Goal: Information Seeking & Learning: Compare options

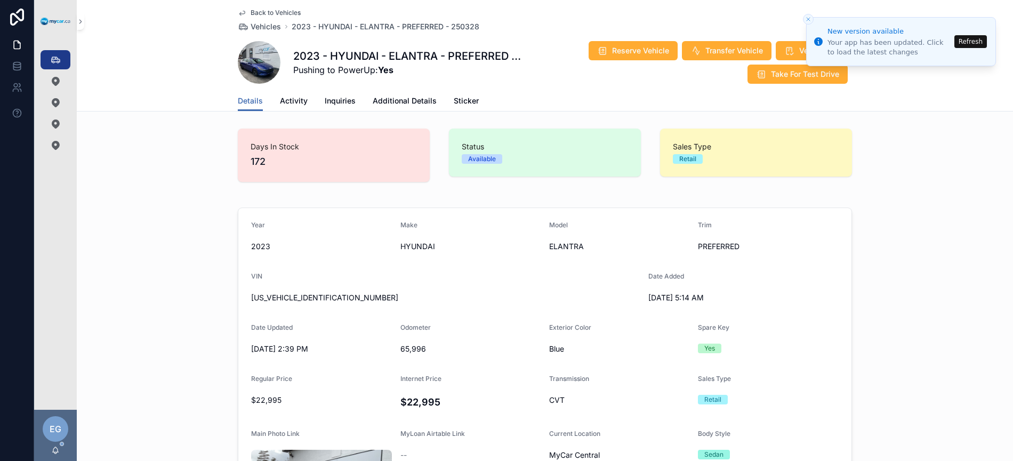
scroll to position [286, 0]
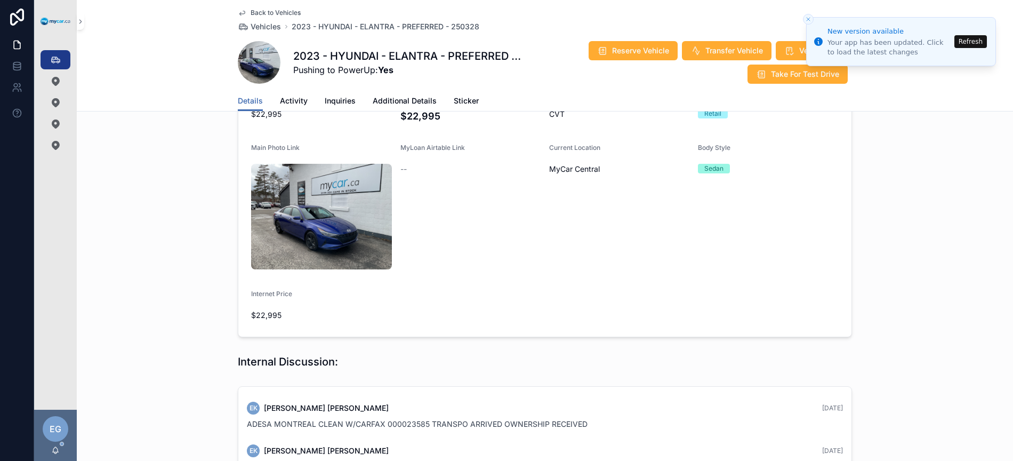
click at [52, 62] on icon "scrollable content" at bounding box center [55, 59] width 11 height 11
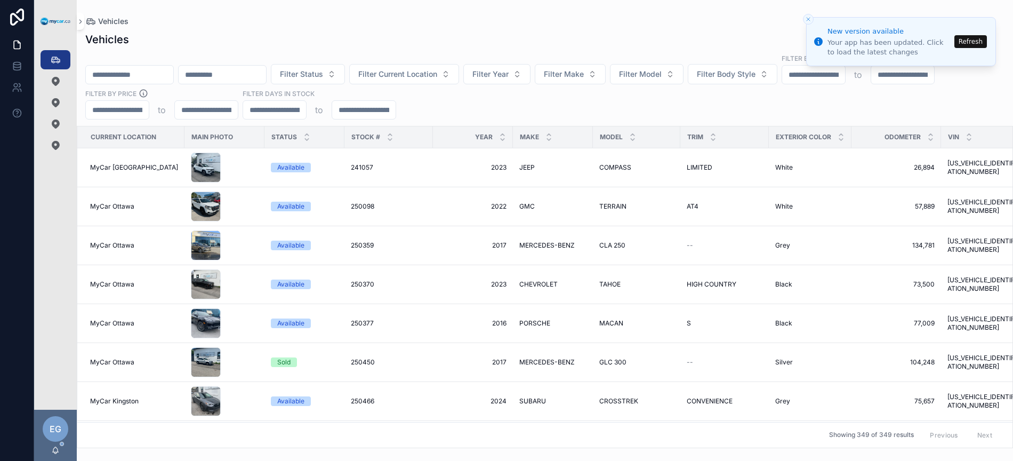
click at [811, 19] on div "Vehicles" at bounding box center [545, 21] width 920 height 9
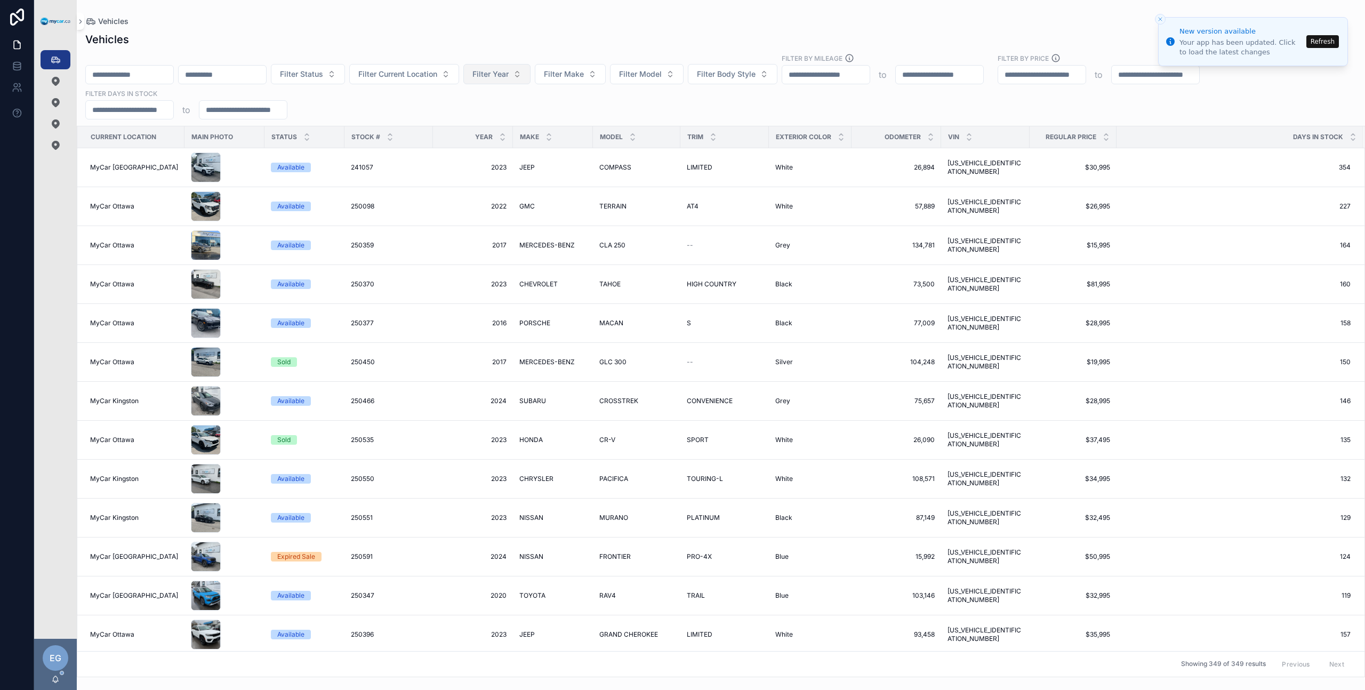
click at [509, 72] on span "Filter Year" at bounding box center [491, 74] width 36 height 11
click at [497, 174] on div "2023" at bounding box center [518, 175] width 128 height 17
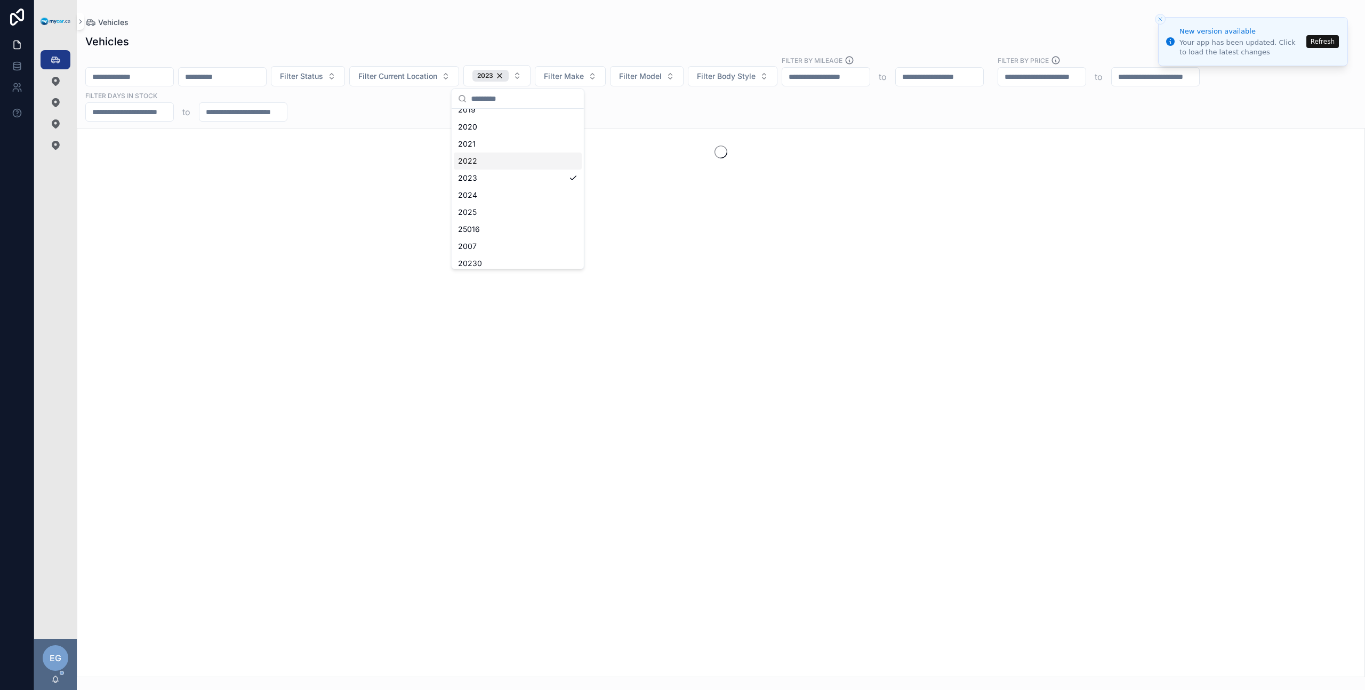
click at [674, 105] on div "Filter Status Filter Current Location 2023 Filter Make Filter Model Filter Body…" at bounding box center [721, 88] width 1289 height 66
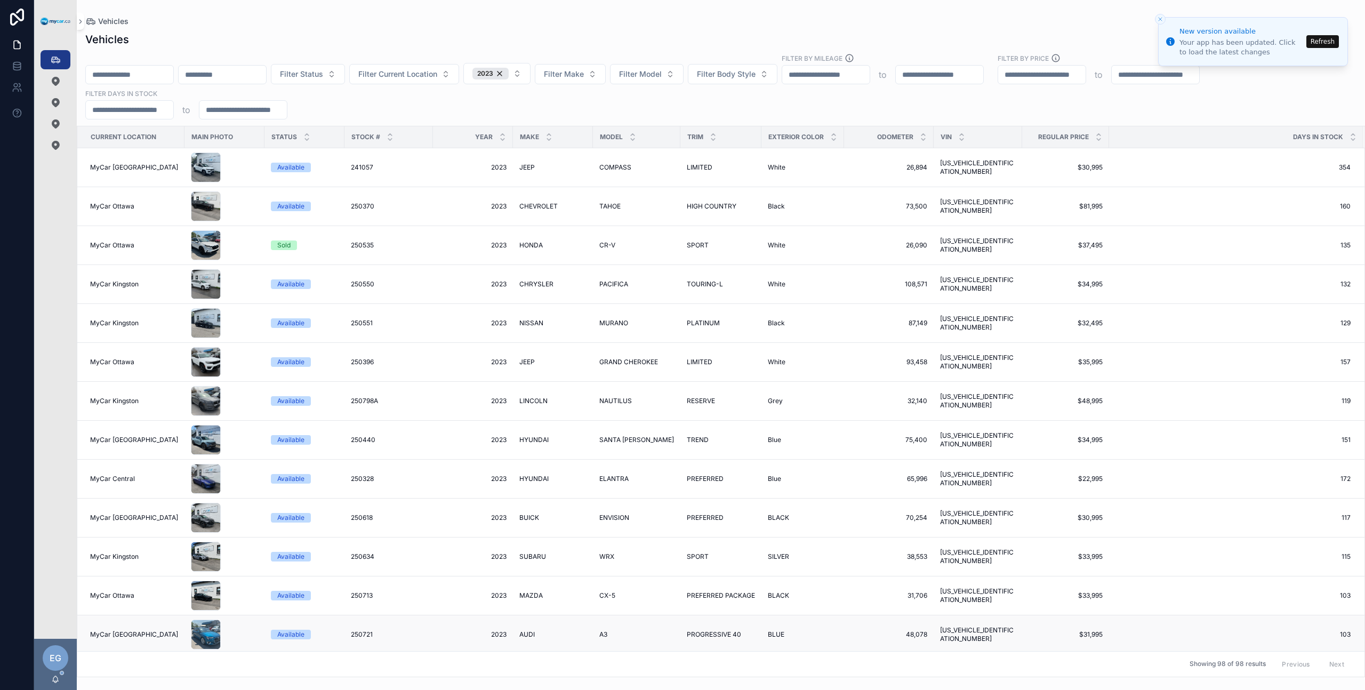
drag, startPoint x: 558, startPoint y: 647, endPoint x: 677, endPoint y: 649, distance: 119.5
click at [1013, 109] on div "Filter Status Filter Current Location 2023 Filter Make Filter Model Filter Body…" at bounding box center [721, 86] width 1289 height 66
click at [1013, 134] on icon "scrollable content" at bounding box center [1099, 134] width 7 height 7
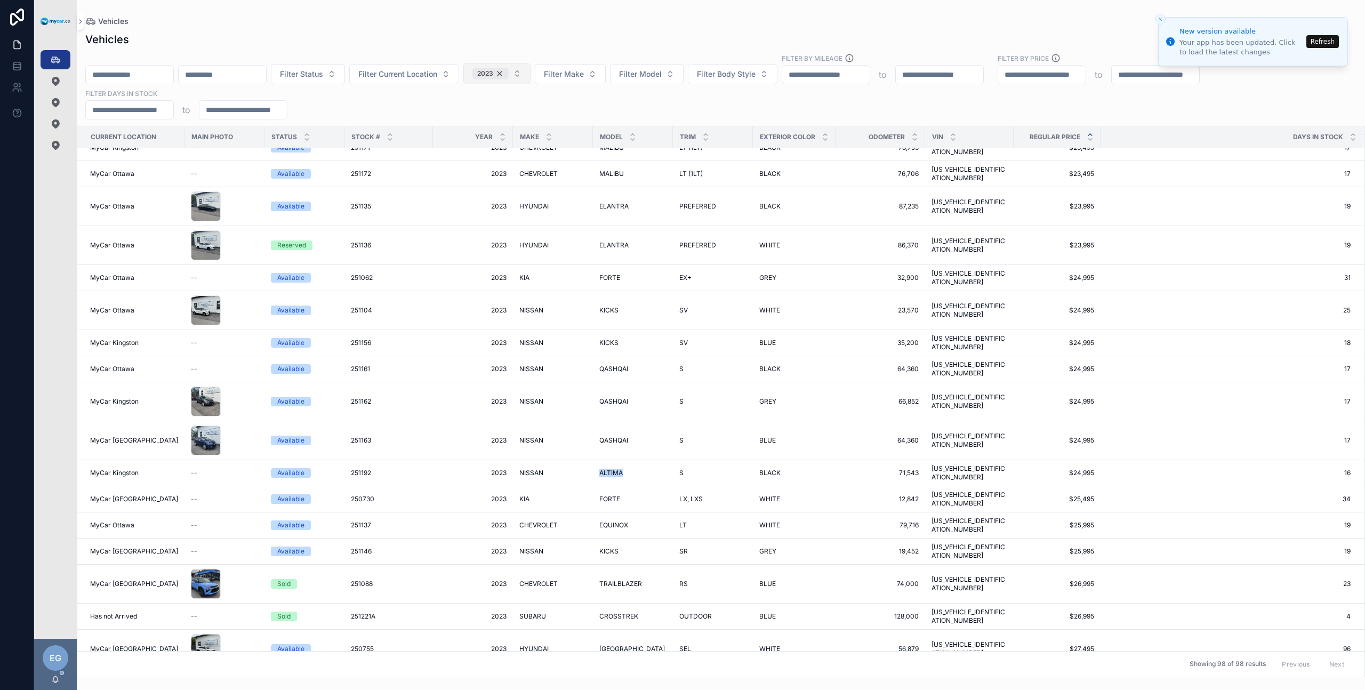
scroll to position [181, 0]
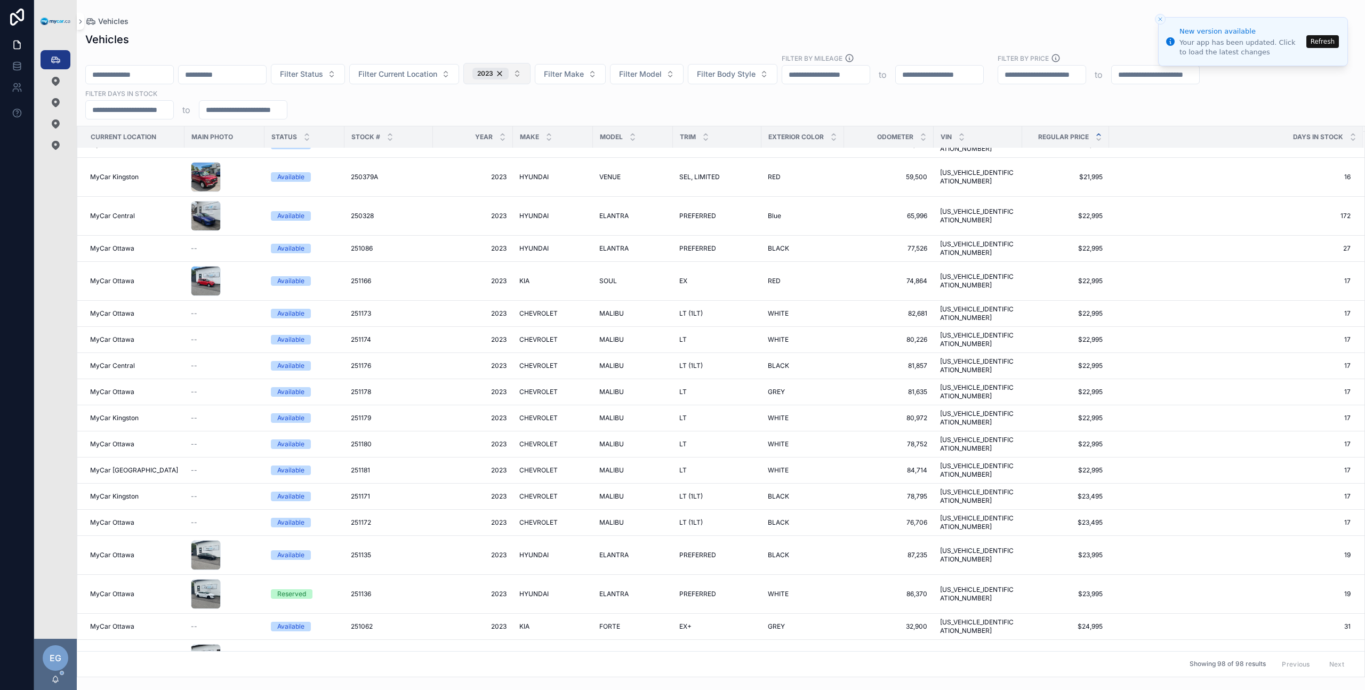
click at [509, 74] on div "2023" at bounding box center [491, 74] width 36 height 12
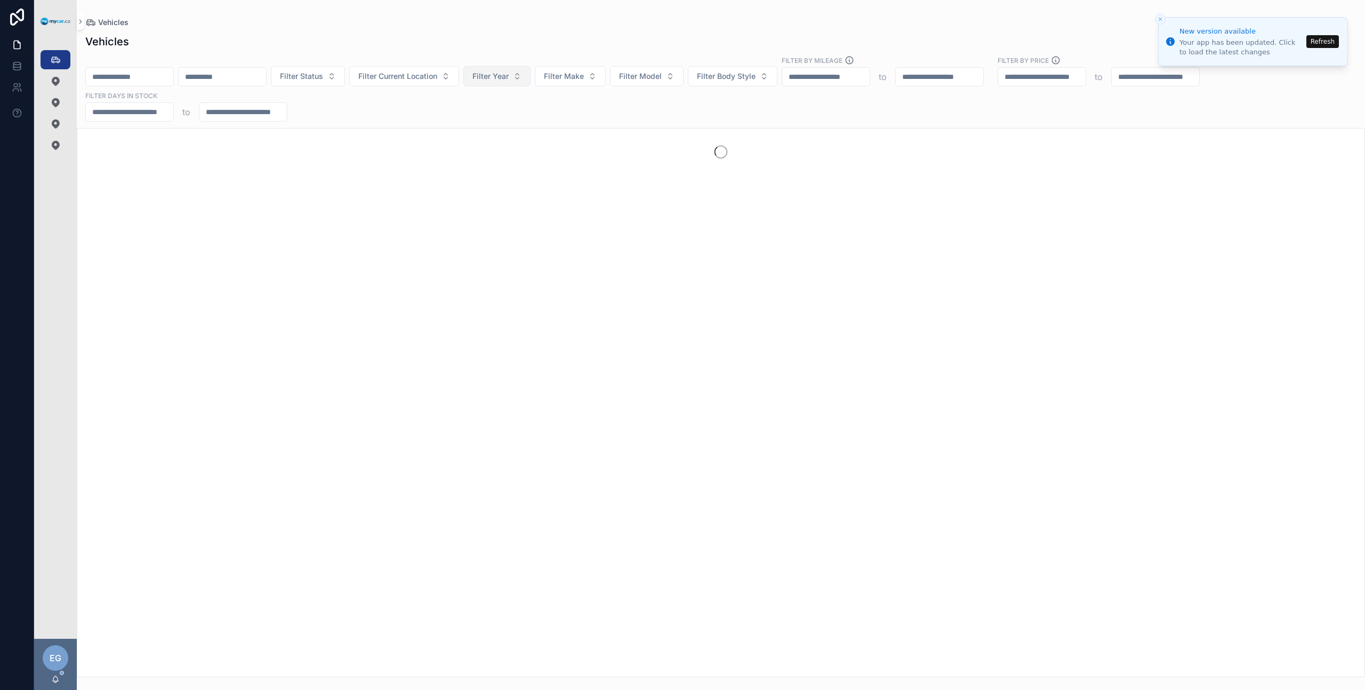
click at [530, 75] on button "Filter Year" at bounding box center [497, 76] width 67 height 20
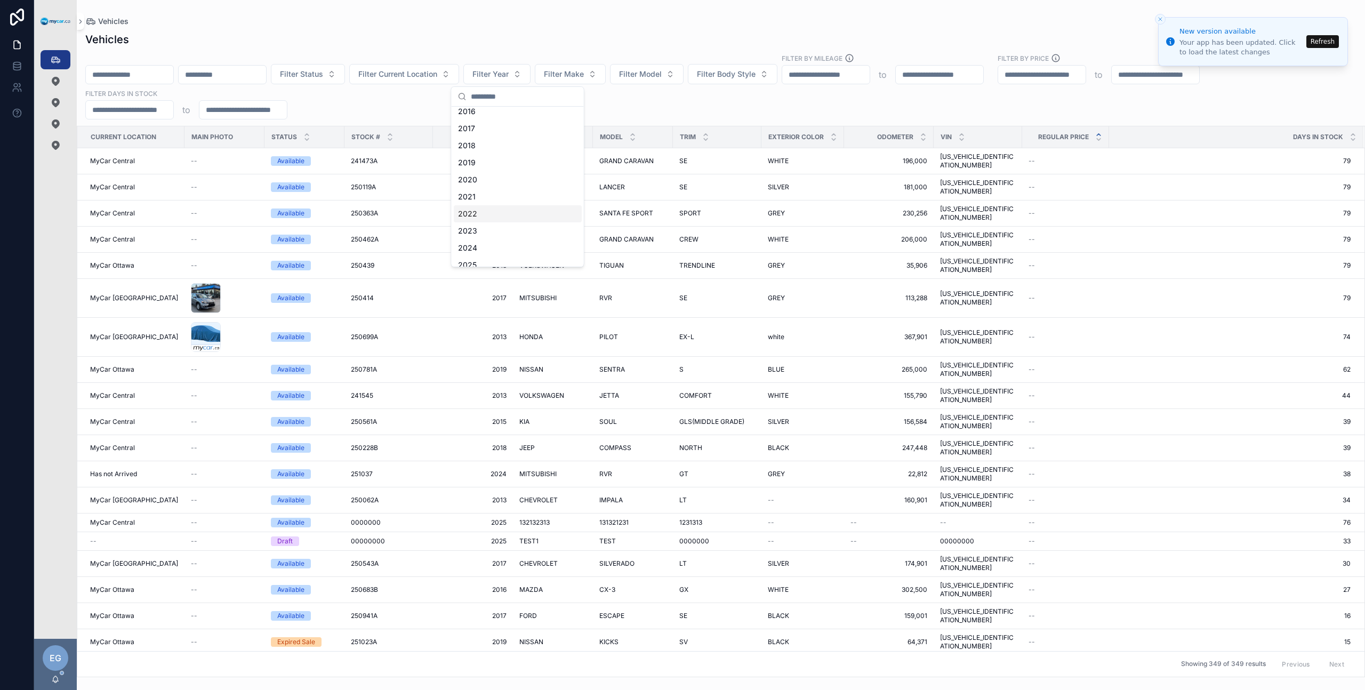
click at [491, 214] on div "2022" at bounding box center [518, 213] width 128 height 17
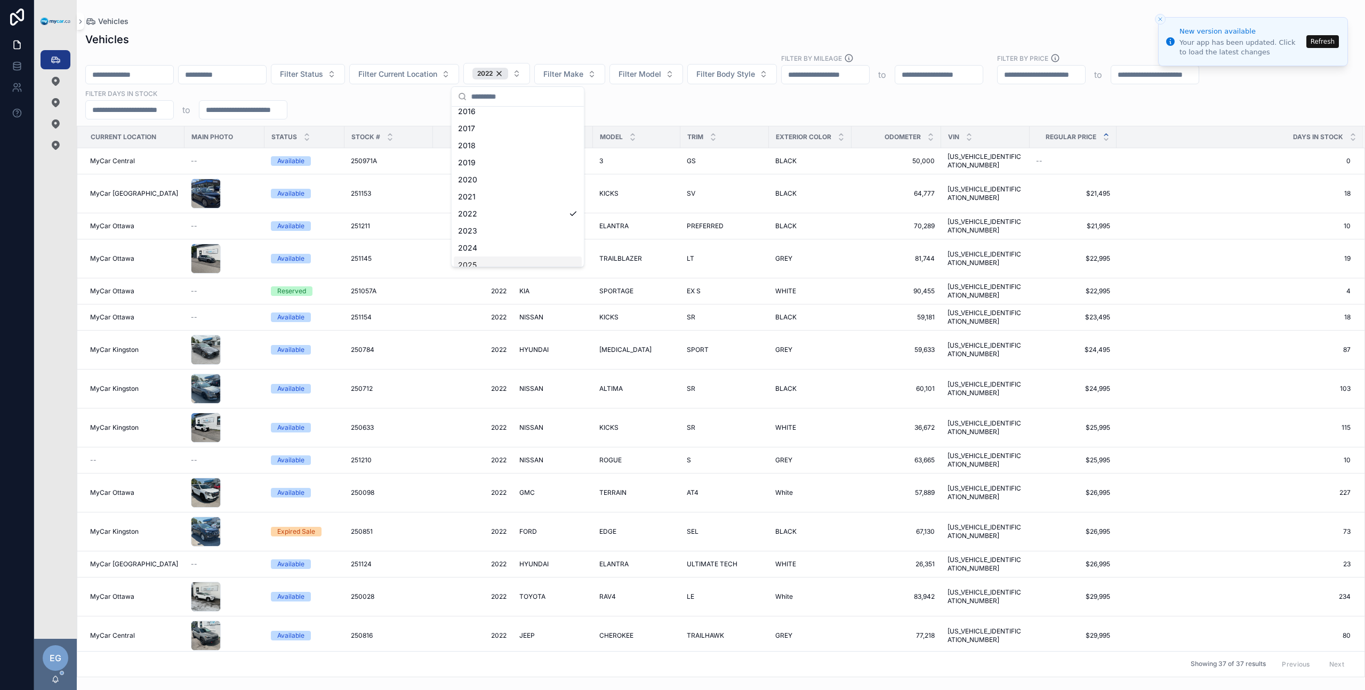
click at [730, 109] on div "Filter Status Filter Current Location 2022 Filter Make Filter Model Filter Body…" at bounding box center [721, 86] width 1289 height 66
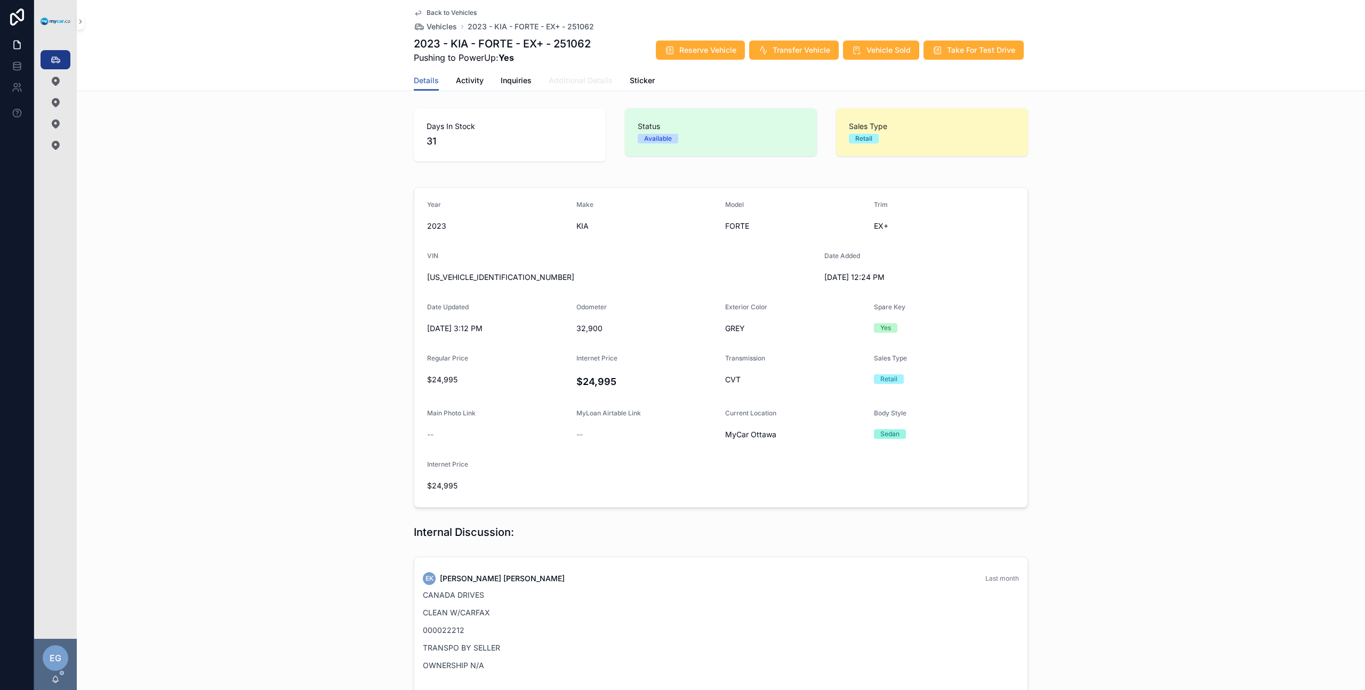
click at [583, 81] on span "Additional Details" at bounding box center [581, 80] width 64 height 11
click at [586, 84] on span "Additional Details" at bounding box center [581, 80] width 64 height 11
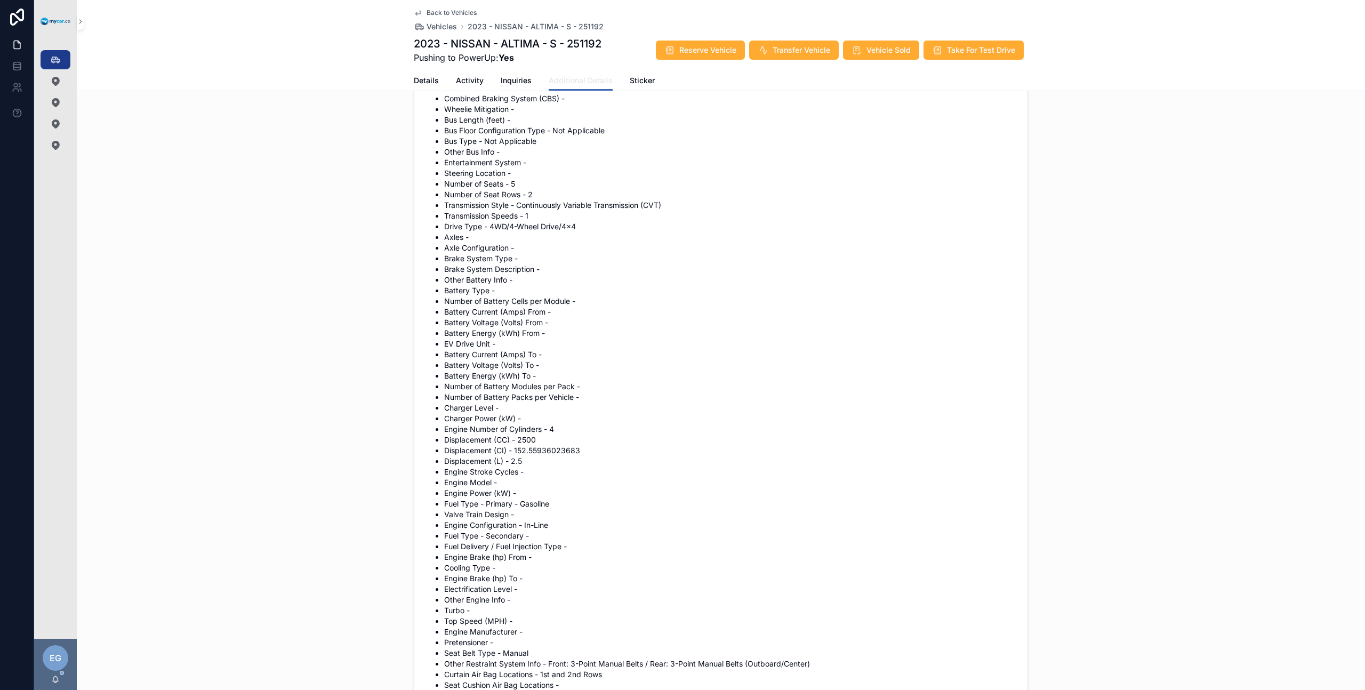
scroll to position [1418, 0]
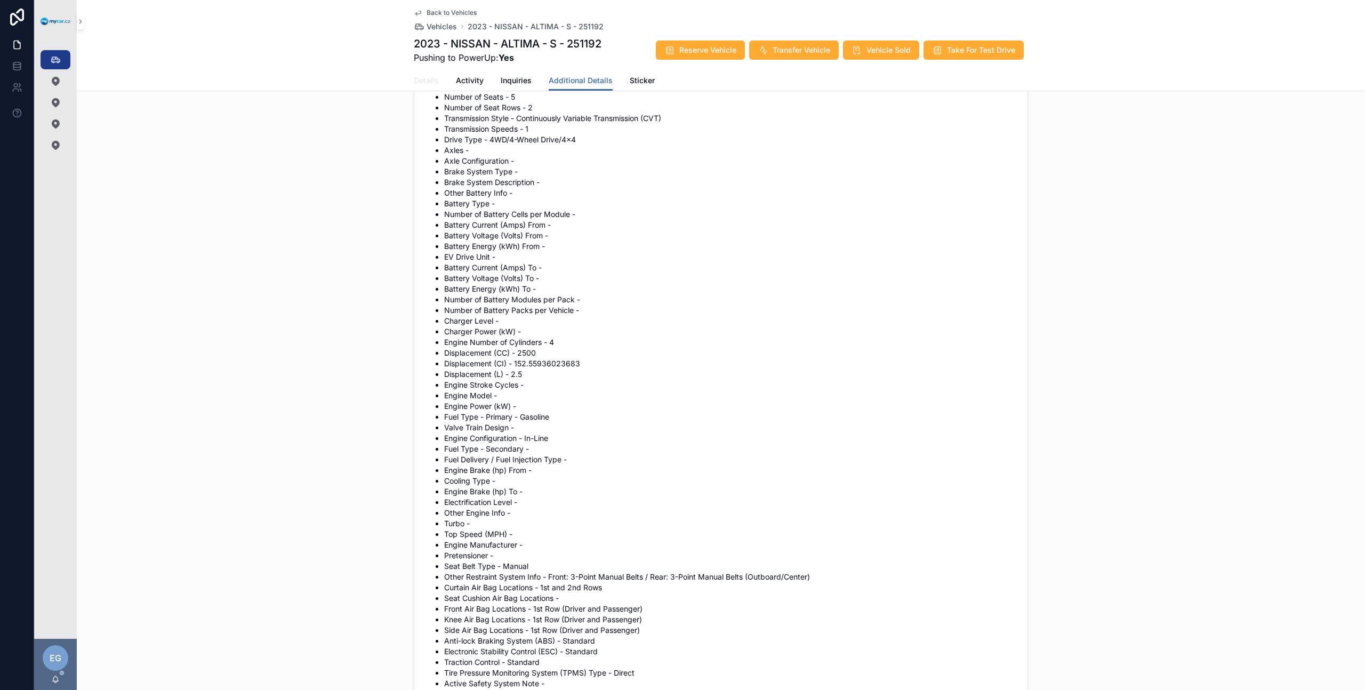
click at [428, 81] on span "Details" at bounding box center [426, 80] width 25 height 11
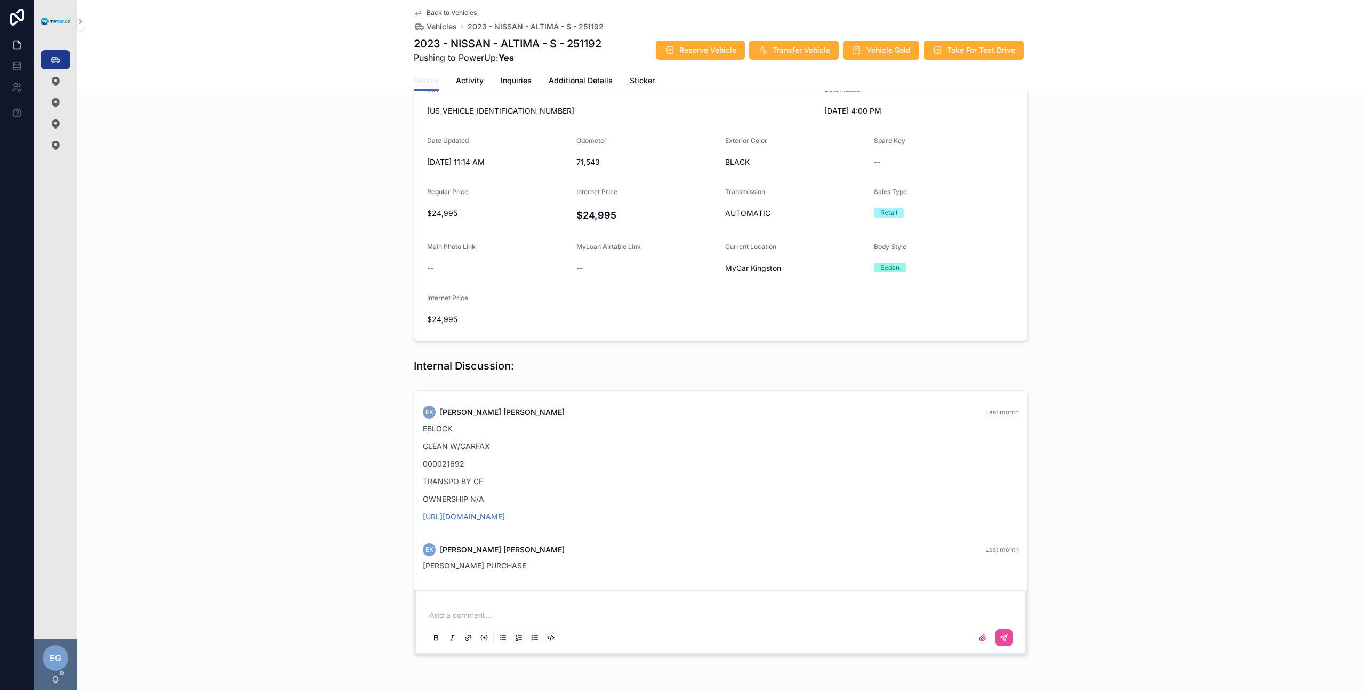
scroll to position [213, 0]
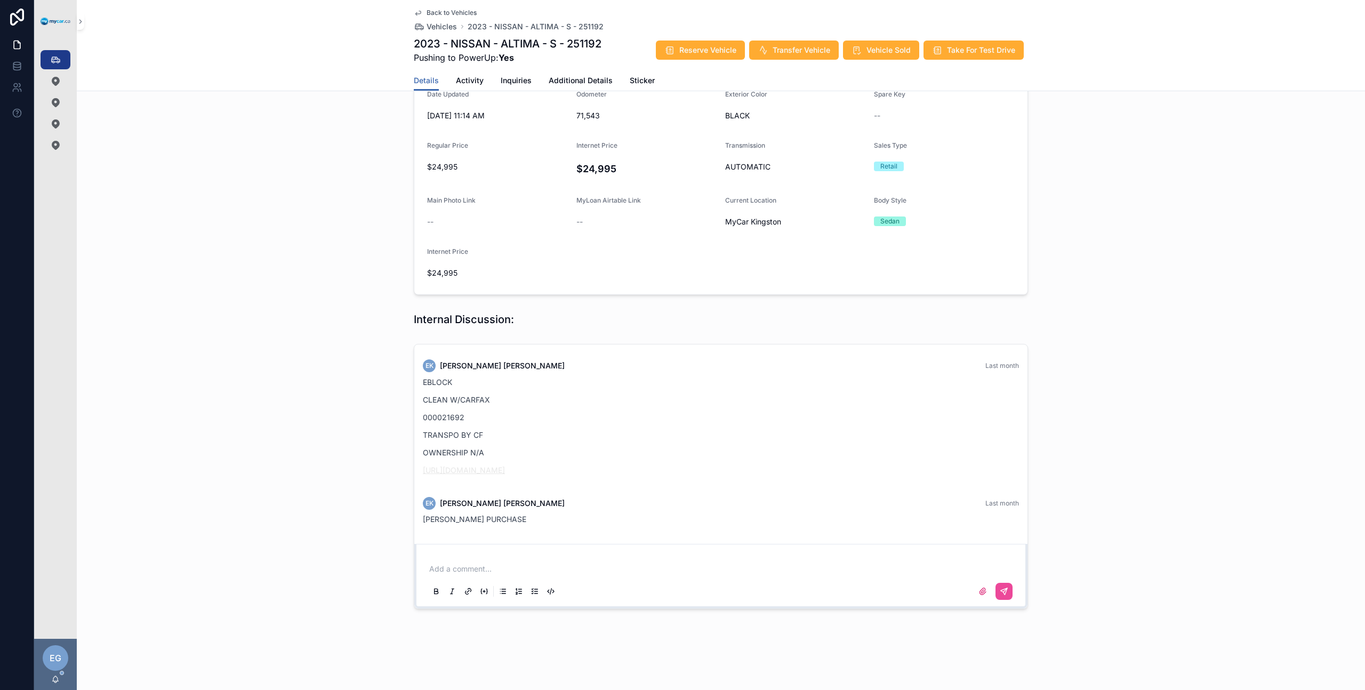
click at [477, 470] on link "https://graph.eblock.com/share/v6sDb3OSN5KiDL8H" at bounding box center [464, 470] width 82 height 9
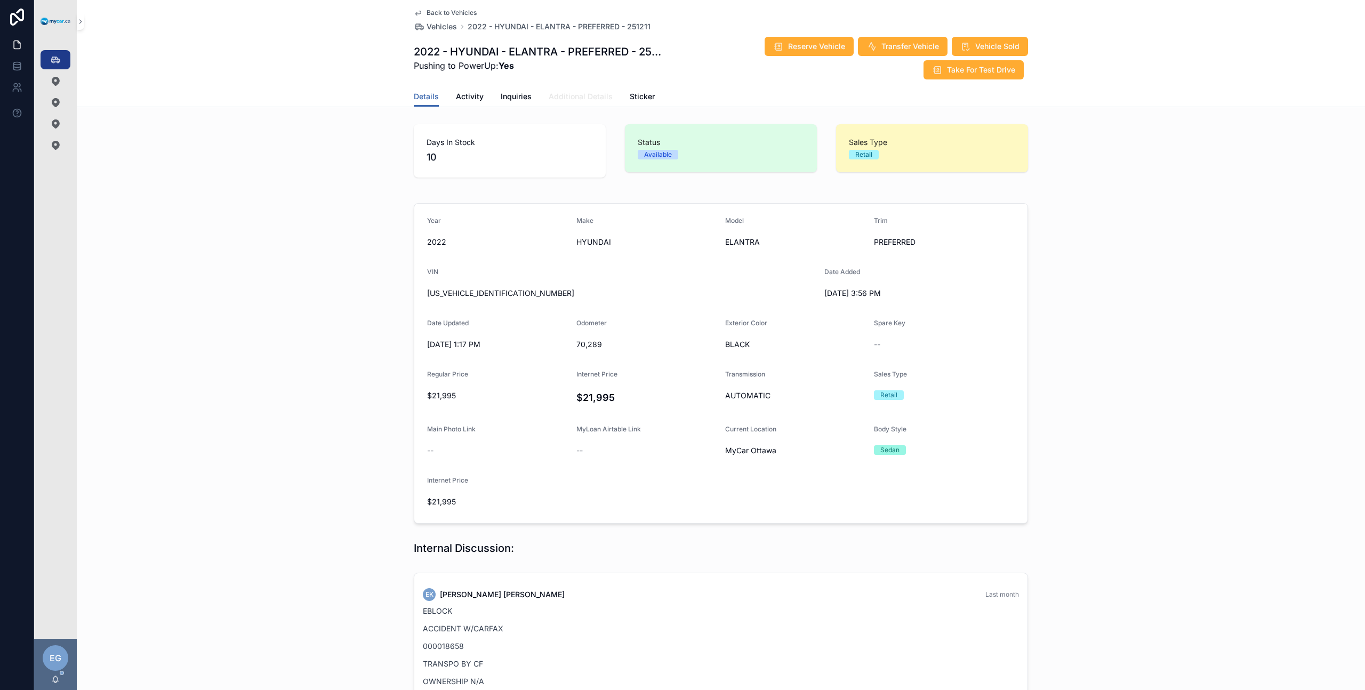
click at [583, 102] on link "Additional Details" at bounding box center [581, 97] width 64 height 21
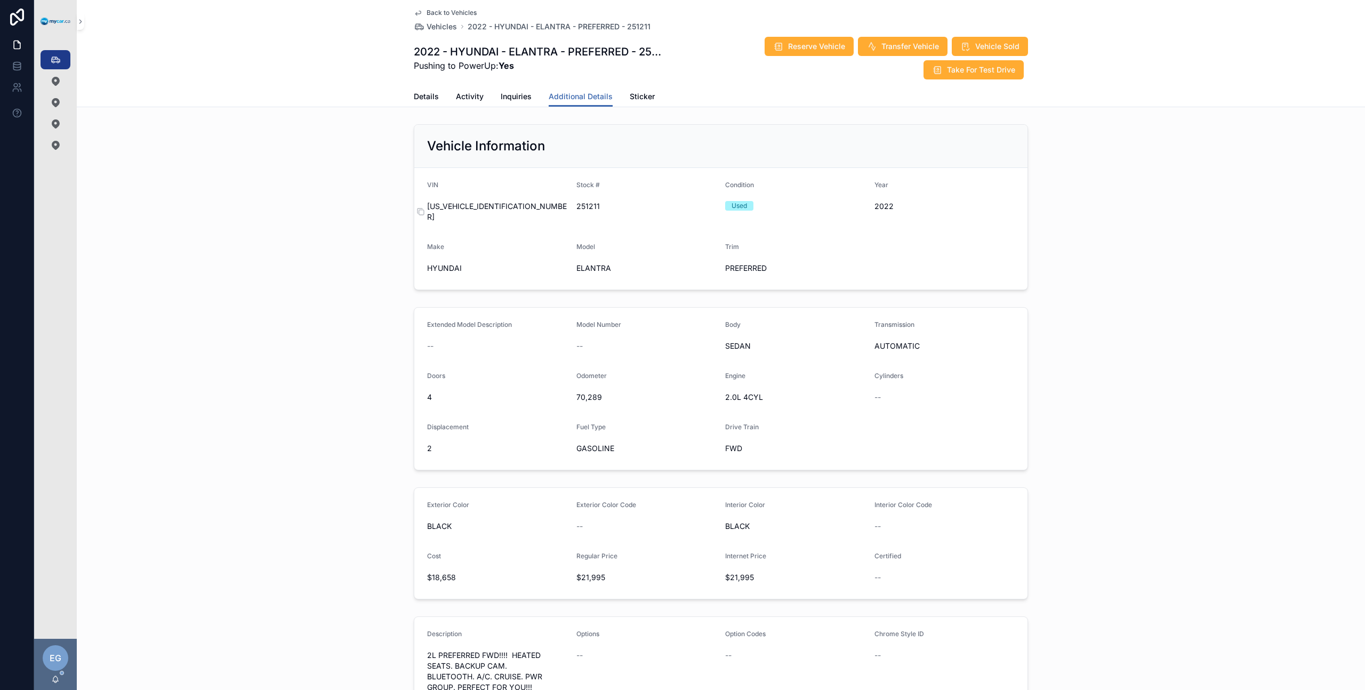
click at [485, 201] on span "[US_VEHICLE_IDENTIFICATION_NUMBER]" at bounding box center [497, 211] width 141 height 21
copy span "[US_VEHICLE_IDENTIFICATION_NUMBER]"
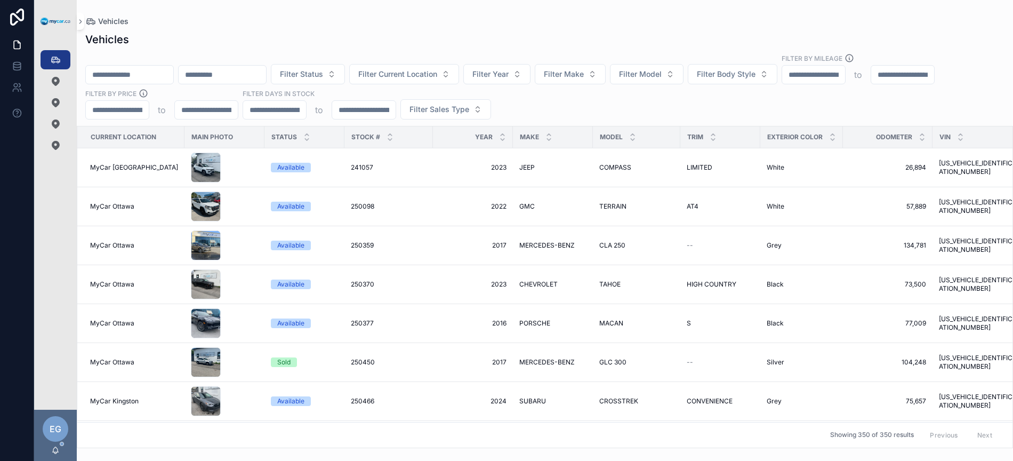
click at [579, 90] on div "Filter Status Filter Current Location Filter Year Filter Make Filter Model Filt…" at bounding box center [545, 86] width 937 height 66
click at [586, 79] on button "Filter Make" at bounding box center [570, 74] width 71 height 20
type input "*******"
drag, startPoint x: 720, startPoint y: 107, endPoint x: 705, endPoint y: 108, distance: 15.5
click at [720, 107] on div "Filter Status Filter Current Location Filter Year Filter Make Filter Model Filt…" at bounding box center [545, 86] width 937 height 66
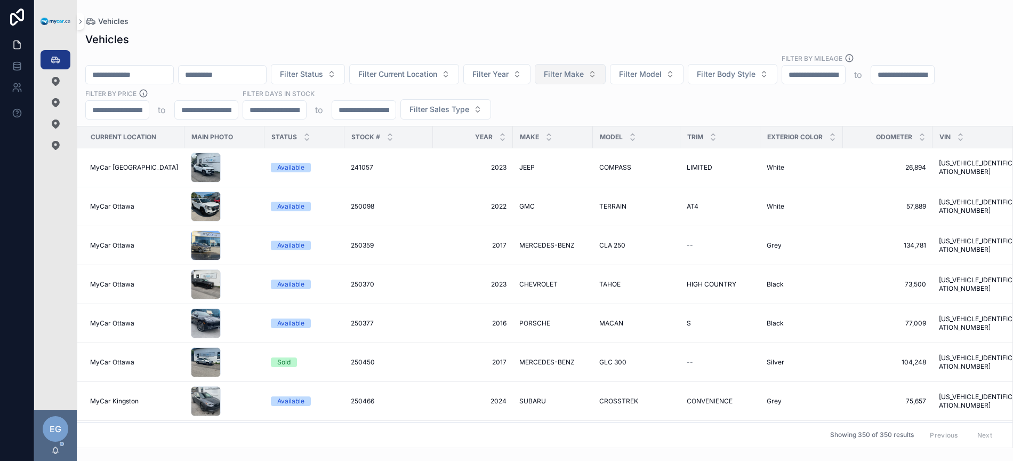
click at [584, 78] on span "Filter Make" at bounding box center [564, 74] width 40 height 11
type input "*******"
drag, startPoint x: 701, startPoint y: 98, endPoint x: 646, endPoint y: 87, distance: 56.5
click at [701, 98] on div "Filter Status Filter Current Location Filter Year Filter Make Filter Model Filt…" at bounding box center [545, 86] width 937 height 66
click at [662, 73] on span "Filter Model" at bounding box center [640, 74] width 43 height 11
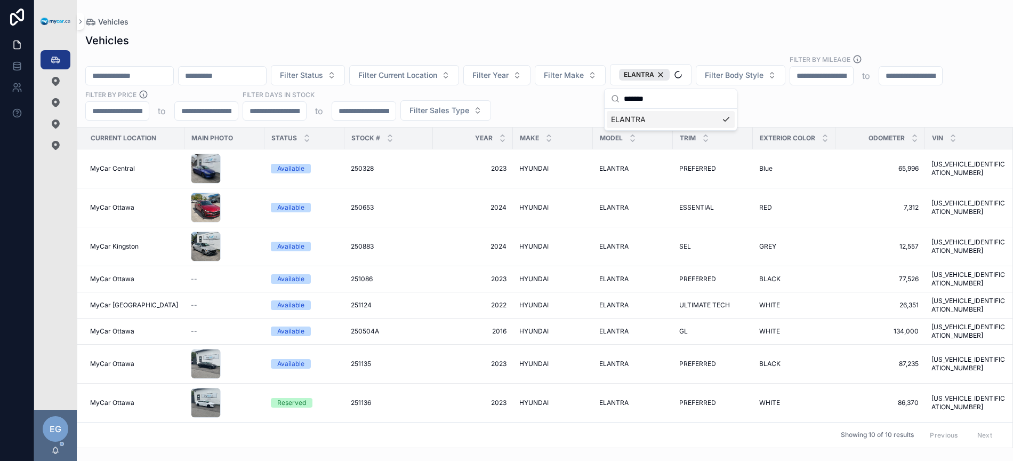
type input "*******"
click at [528, 108] on div "Filter Status Filter Current Location Filter Year Filter Make ELANTRA Filter Bo…" at bounding box center [545, 87] width 937 height 66
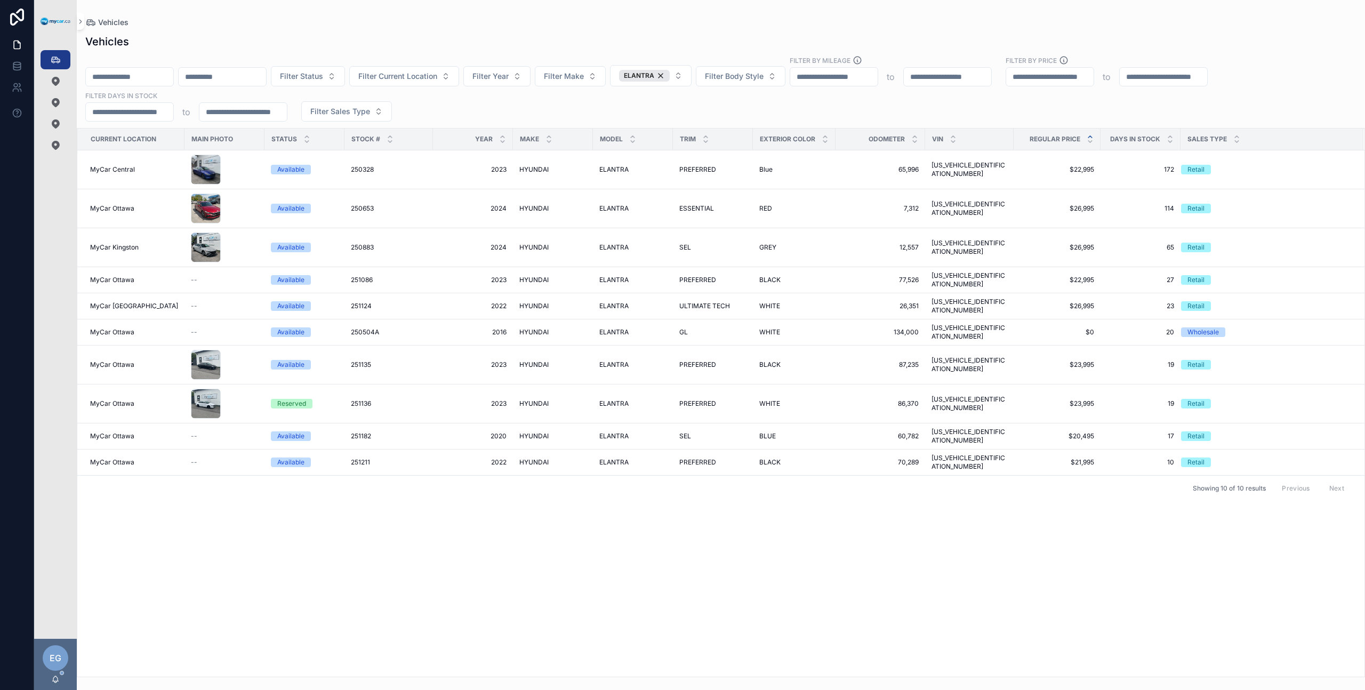
click at [1013, 134] on icon "scrollable content" at bounding box center [1090, 136] width 7 height 7
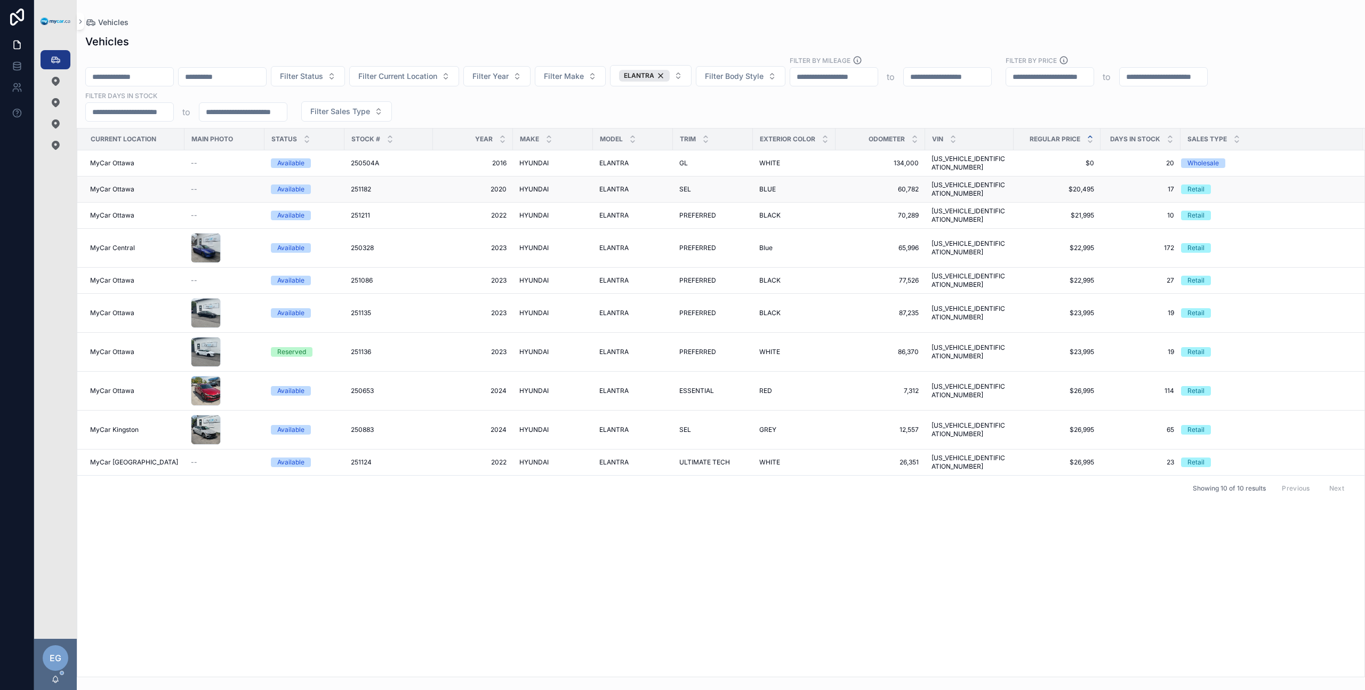
click at [583, 178] on td "HYUNDAI HYUNDAI" at bounding box center [553, 190] width 80 height 26
click at [537, 185] on span "HYUNDAI" at bounding box center [534, 189] width 29 height 9
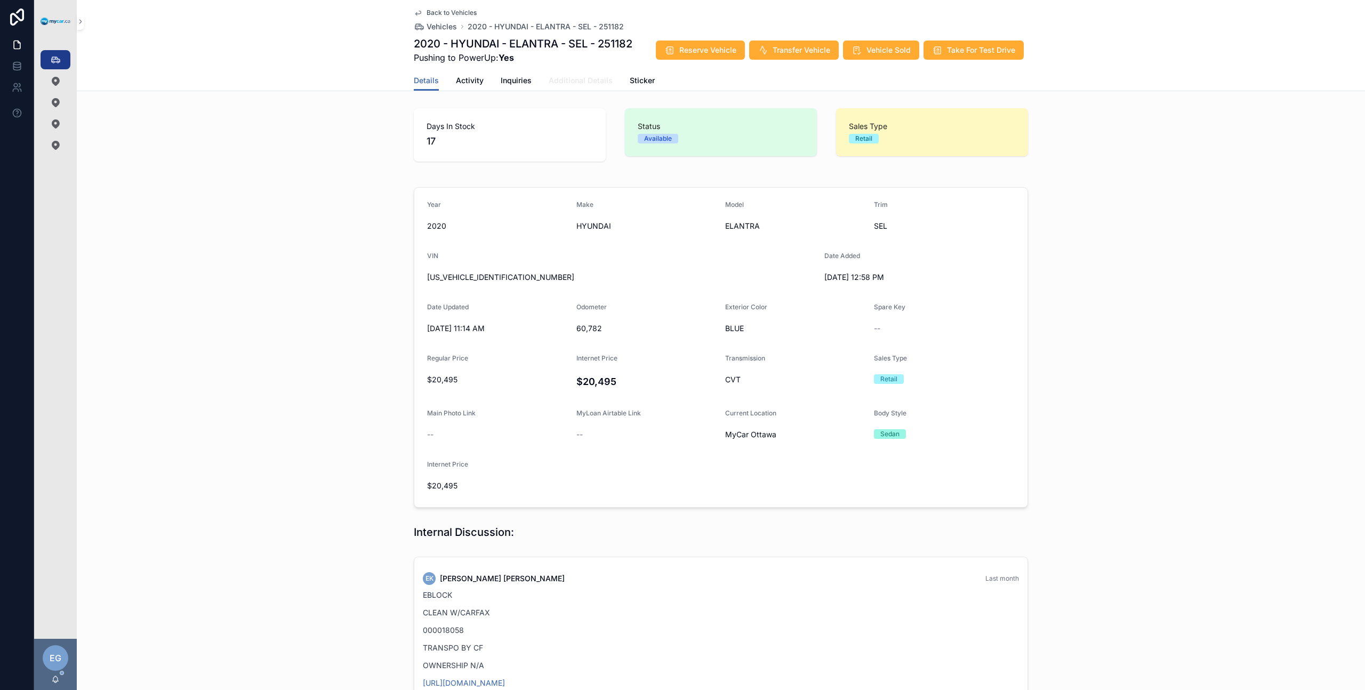
click at [587, 85] on span "Additional Details" at bounding box center [581, 80] width 64 height 11
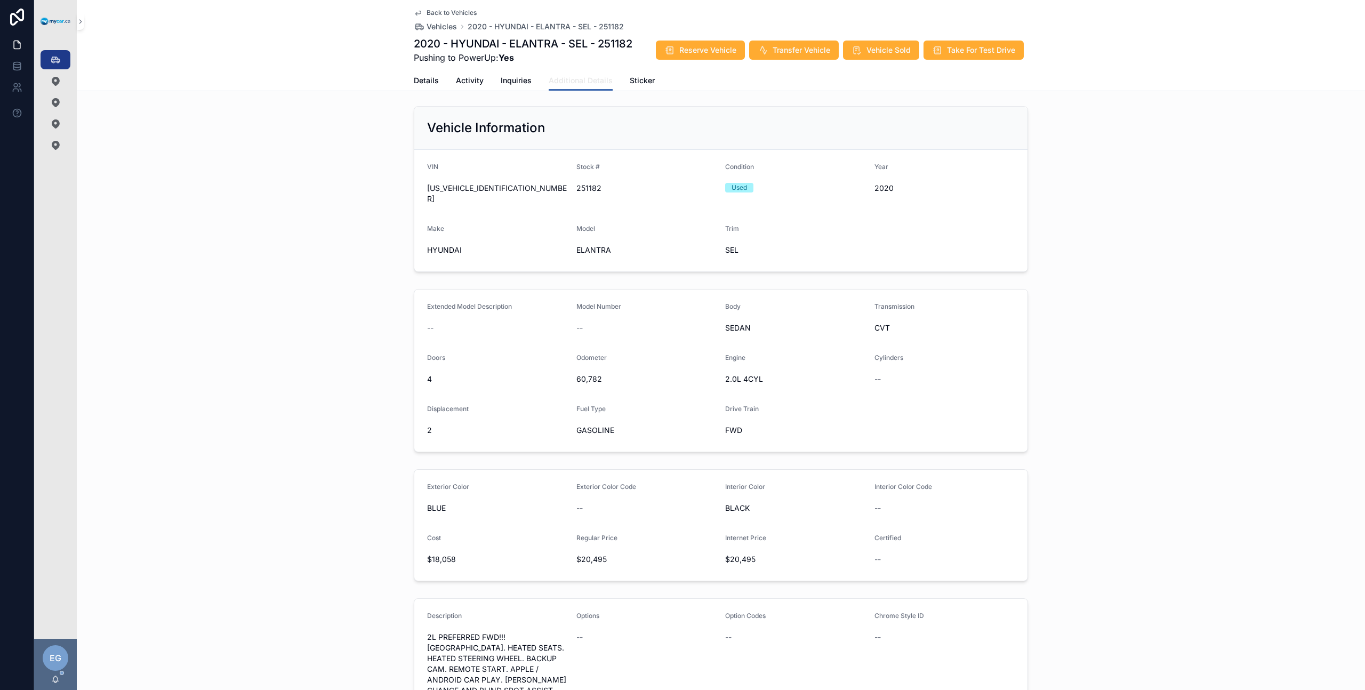
scroll to position [4, 0]
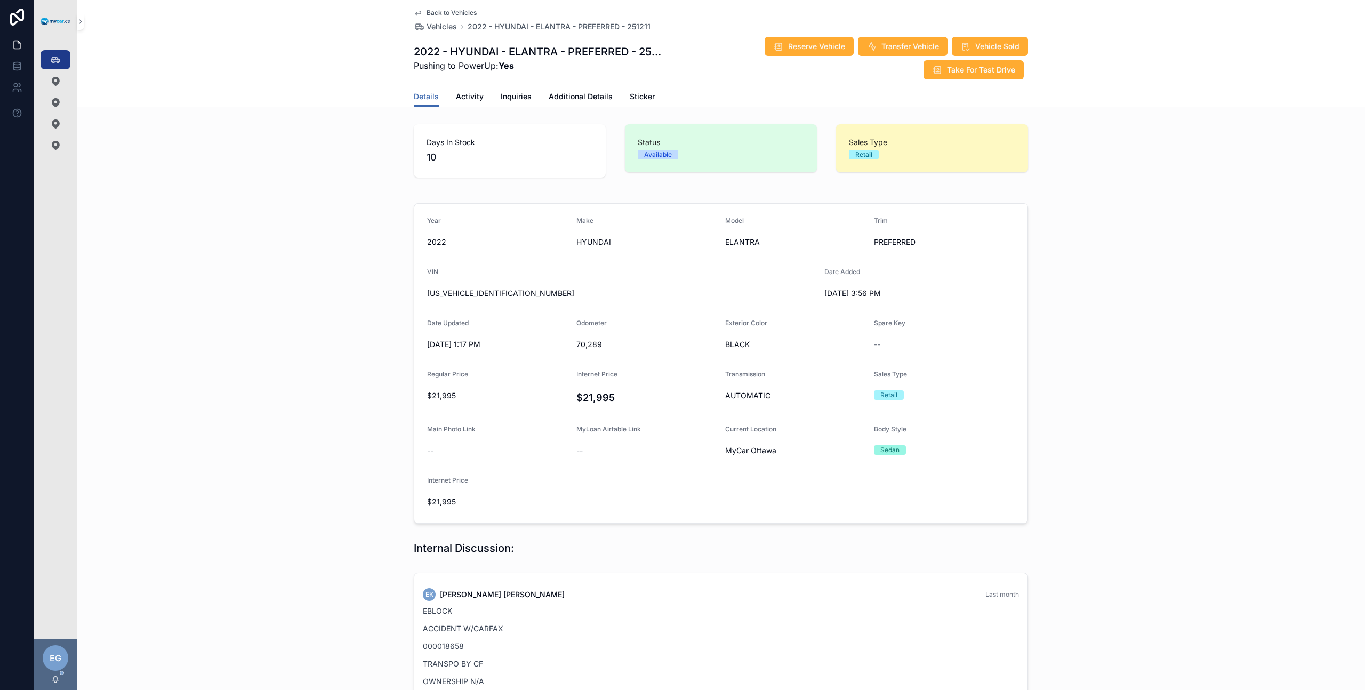
click at [444, 292] on span "[US_VEHICLE_IDENTIFICATION_NUMBER]" at bounding box center [621, 293] width 389 height 11
copy span "[US_VEHICLE_IDENTIFICATION_NUMBER]"
